Goal: Information Seeking & Learning: Learn about a topic

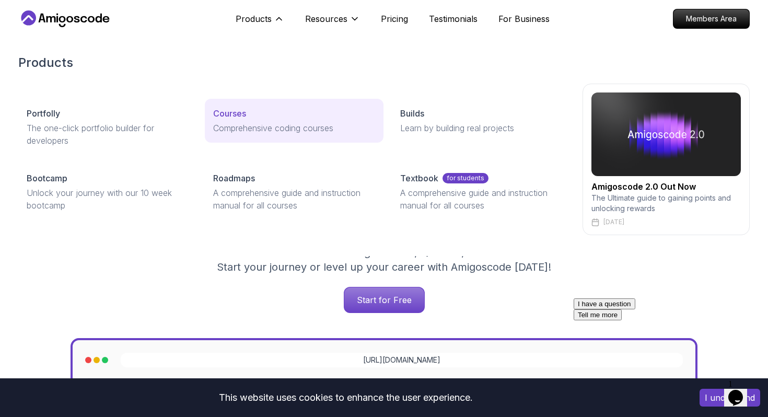
click at [235, 114] on p "Courses" at bounding box center [229, 113] width 33 height 13
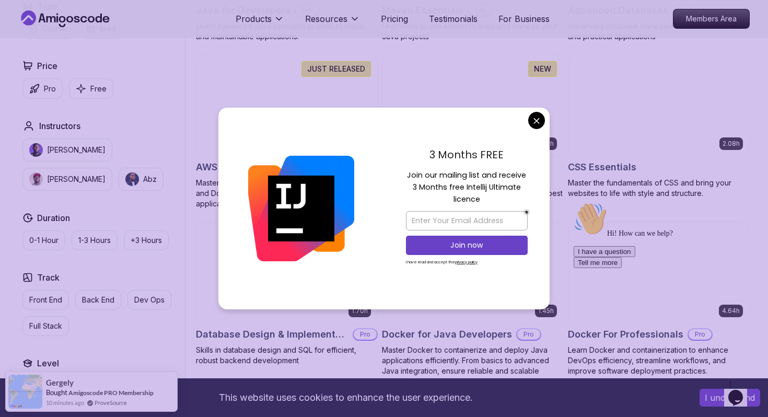
scroll to position [773, 0]
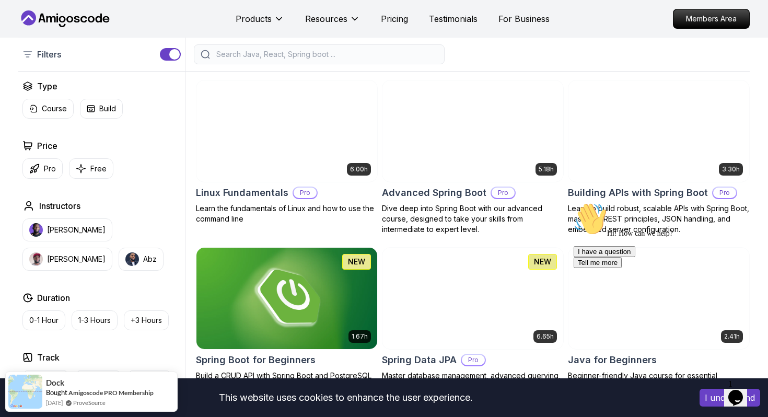
scroll to position [249, 0]
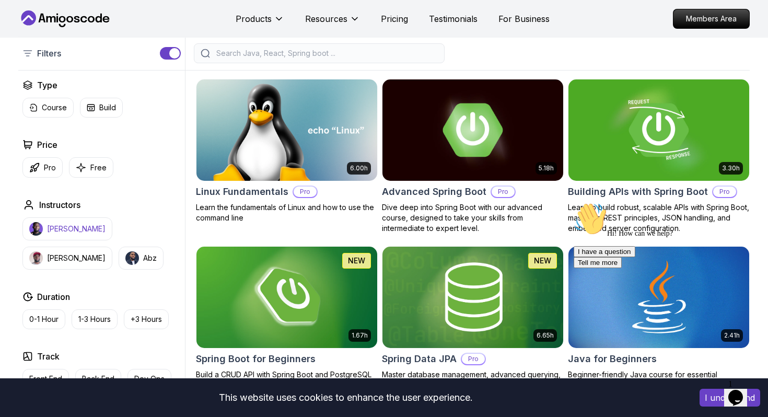
click at [69, 232] on p "[PERSON_NAME]" at bounding box center [76, 229] width 58 height 10
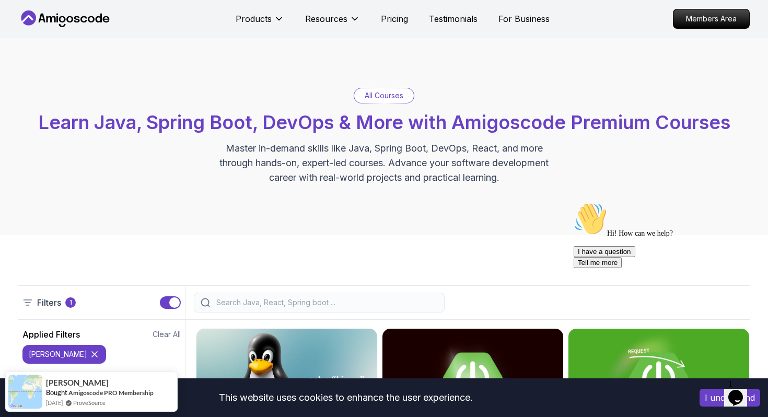
click at [328, 285] on div "Filters 1" at bounding box center [383, 302] width 731 height 34
click at [321, 303] on input "search" at bounding box center [326, 302] width 224 height 10
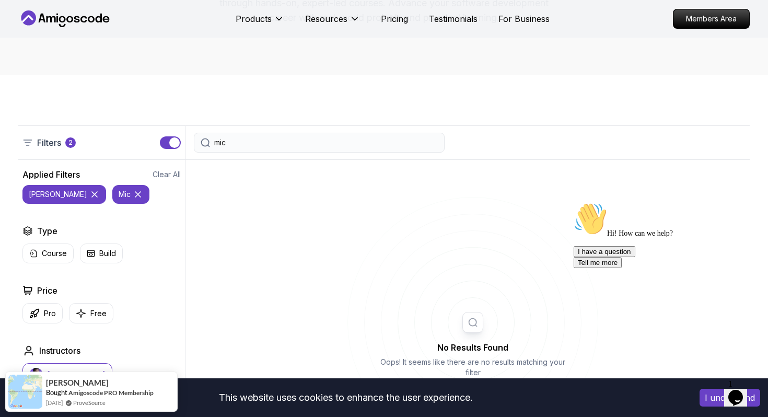
scroll to position [126, 0]
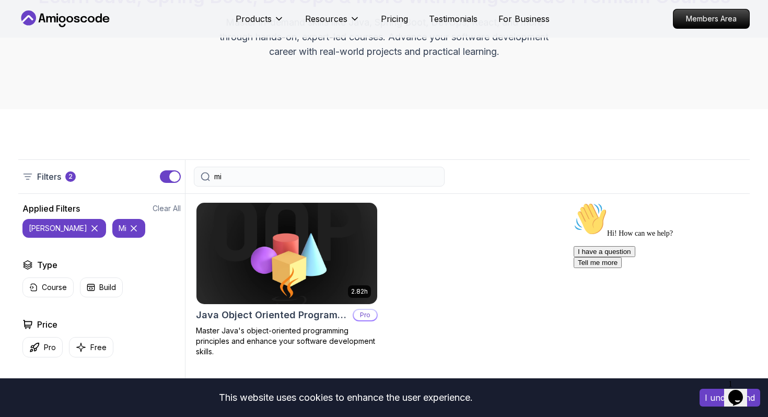
type input "m"
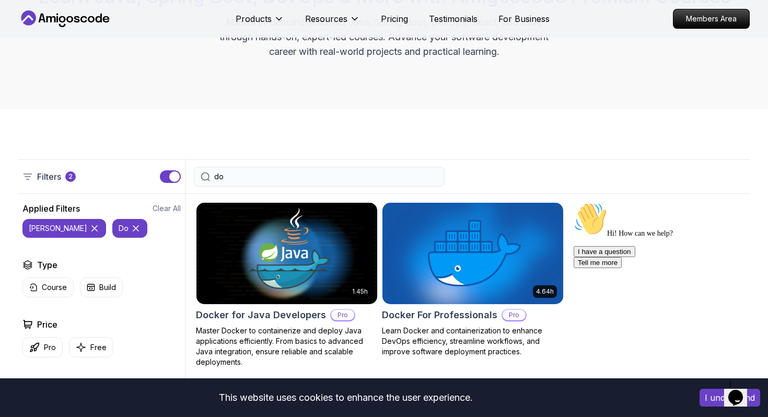
type input "d"
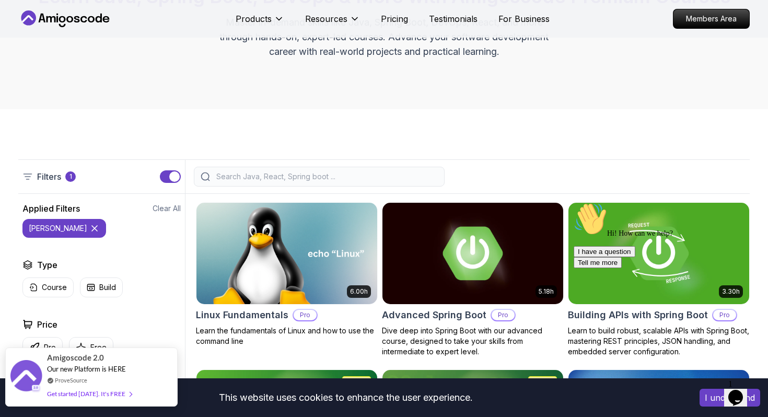
click at [105, 393] on div "Get started [DATE]. It's FREE" at bounding box center [89, 394] width 85 height 12
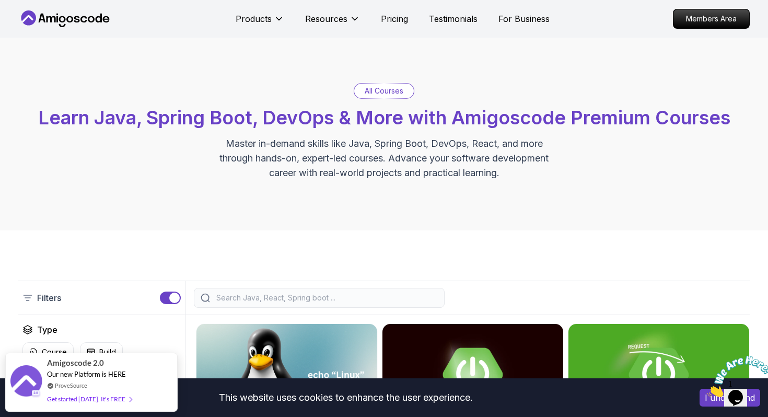
click at [390, 91] on p "All Courses" at bounding box center [384, 91] width 39 height 10
click at [372, 90] on p "All Courses" at bounding box center [384, 91] width 39 height 10
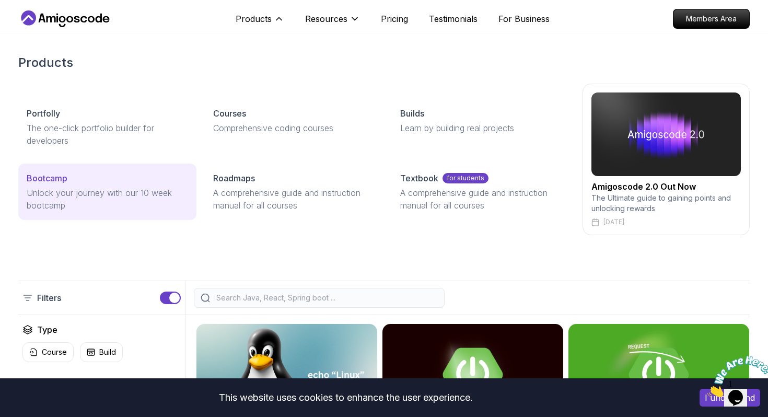
click at [52, 177] on p "Bootcamp" at bounding box center [47, 178] width 41 height 13
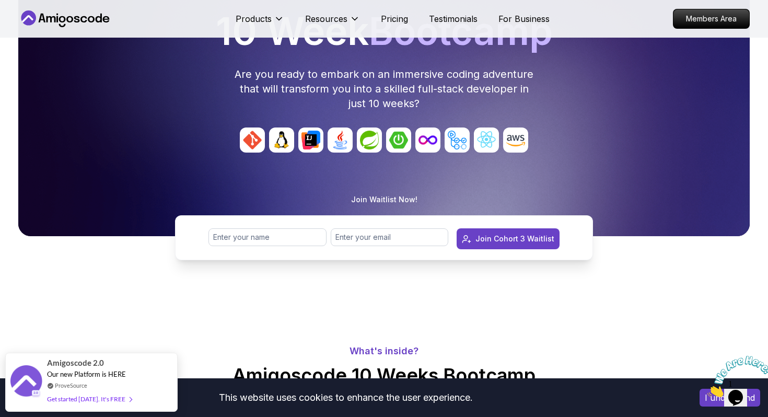
scroll to position [130, 0]
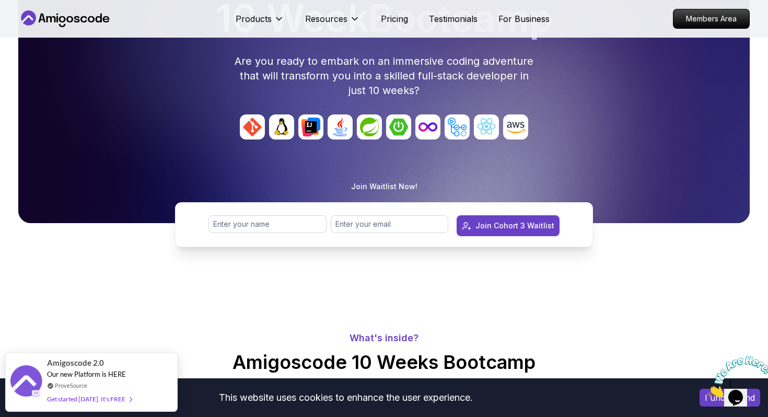
click at [341, 132] on img at bounding box center [339, 126] width 25 height 25
click at [341, 124] on img at bounding box center [339, 126] width 25 height 25
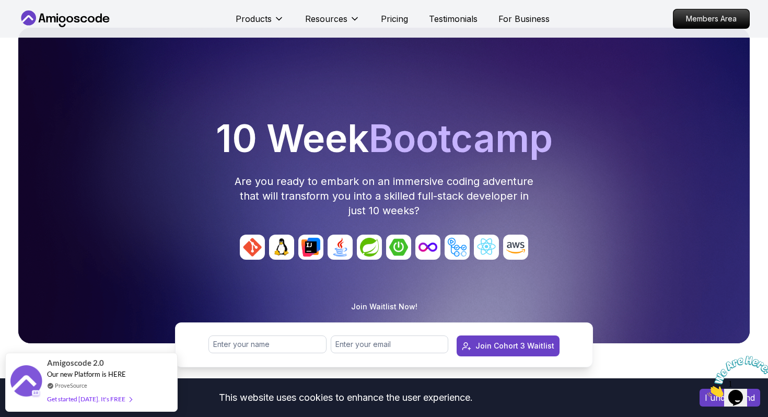
scroll to position [12, 0]
